Goal: Navigation & Orientation: Find specific page/section

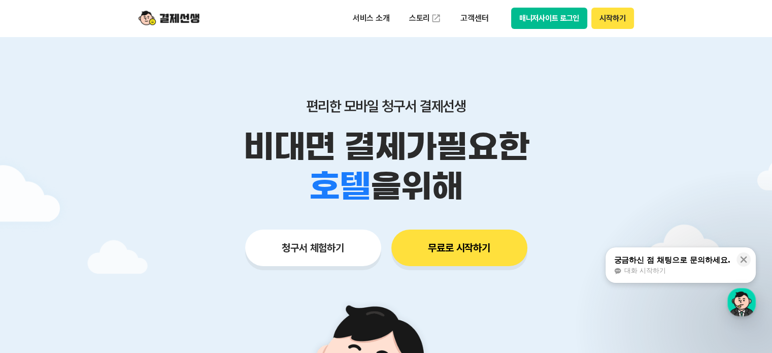
click at [563, 20] on button "매니저사이트 로그인" at bounding box center [549, 18] width 77 height 21
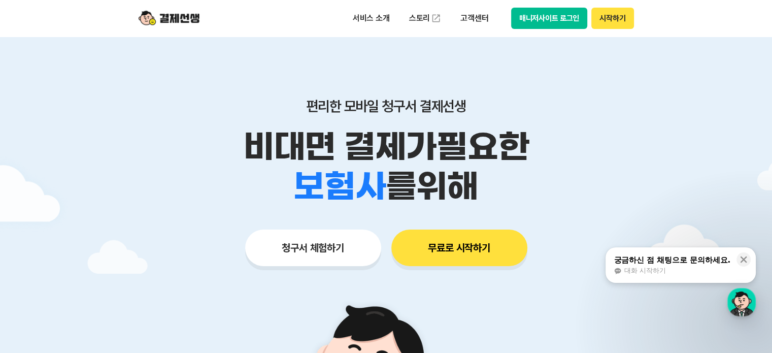
click at [539, 18] on button "매니저사이트 로그인" at bounding box center [549, 18] width 77 height 21
click at [545, 16] on button "매니저사이트 로그인" at bounding box center [549, 18] width 77 height 21
click at [529, 57] on div "편리한 모바일 청구서 결제선생 비대면 결제가 필요한 학원 공부방 호텔 쇼핑몰 병원 배달 보험사 항공사 골프장 을 위해 청구서 체험하기 무료로 …" at bounding box center [386, 162] width 520 height 251
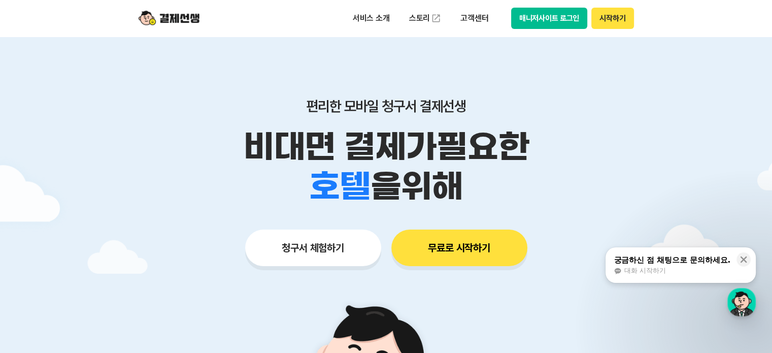
click at [607, 16] on button "시작하기" at bounding box center [612, 18] width 42 height 21
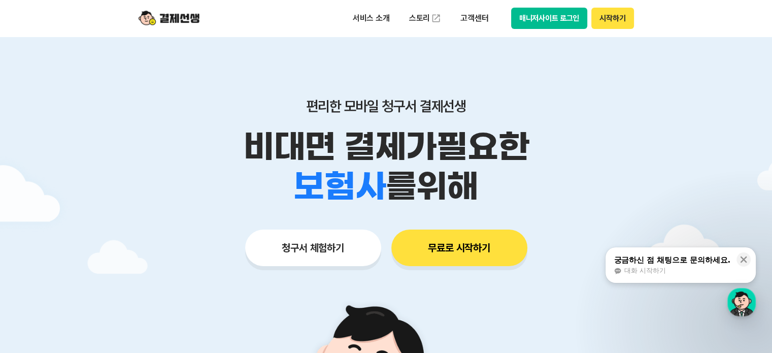
click at [529, 22] on button "매니저사이트 로그인" at bounding box center [549, 18] width 77 height 21
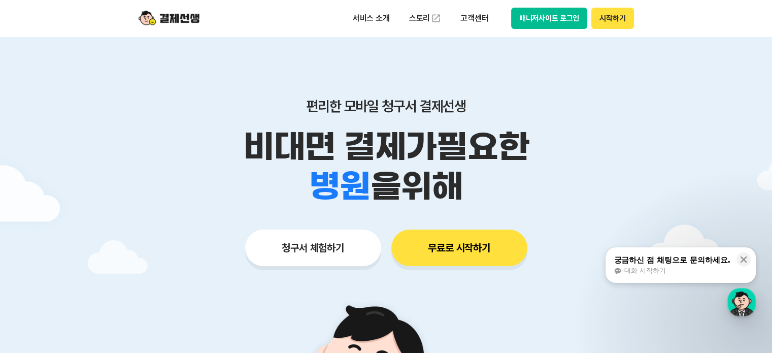
click at [189, 16] on img at bounding box center [169, 18] width 61 height 19
click at [179, 18] on img at bounding box center [169, 18] width 61 height 19
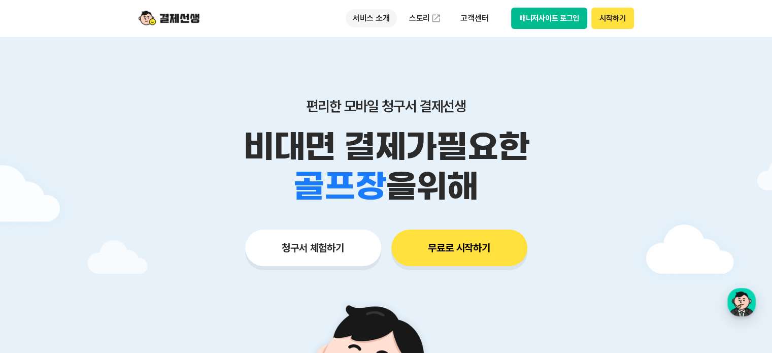
click at [387, 14] on p "서비스 소개" at bounding box center [371, 18] width 51 height 18
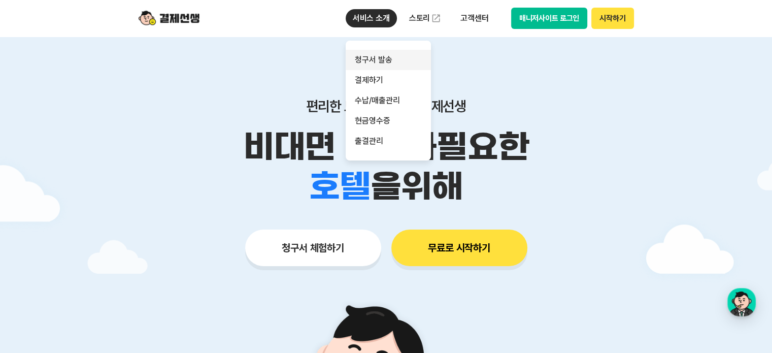
click at [369, 60] on link "청구서 발송" at bounding box center [388, 60] width 85 height 20
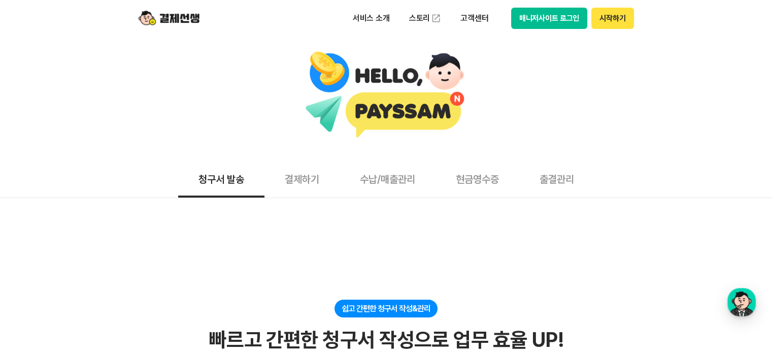
click at [176, 16] on img at bounding box center [169, 18] width 61 height 19
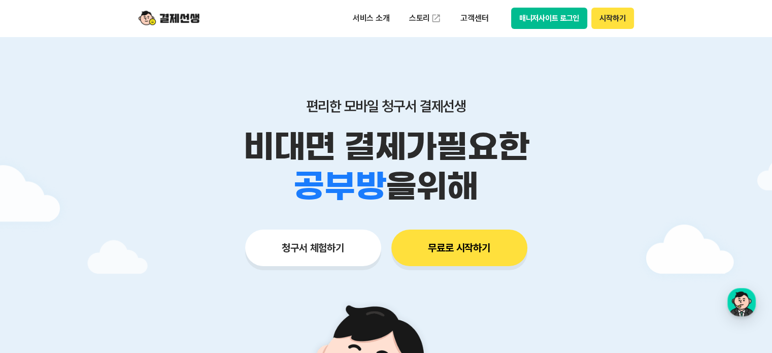
click at [600, 21] on button "시작하기" at bounding box center [612, 18] width 42 height 21
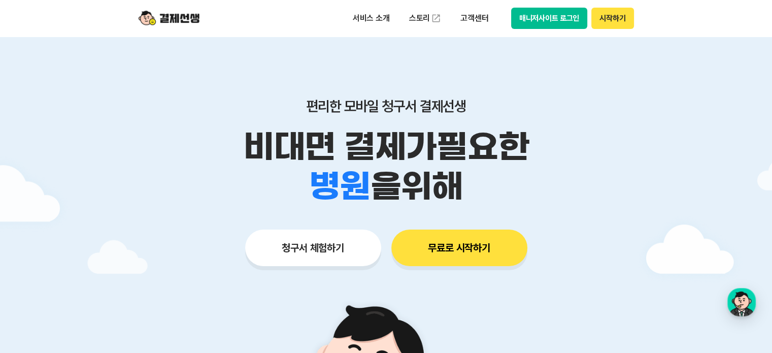
click at [535, 15] on button "매니저사이트 로그인" at bounding box center [549, 18] width 77 height 21
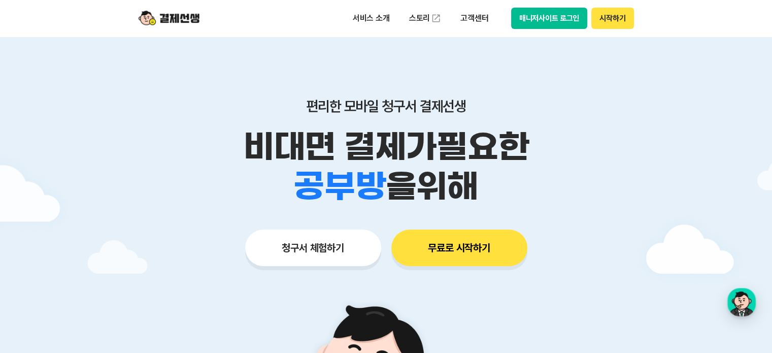
click at [552, 22] on button "매니저사이트 로그인" at bounding box center [549, 18] width 77 height 21
